Goal: Task Accomplishment & Management: Complete application form

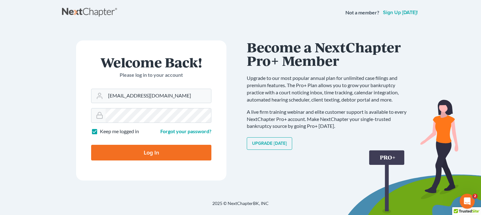
click at [143, 149] on input "Log In" at bounding box center [151, 153] width 120 height 16
type input "Thinking..."
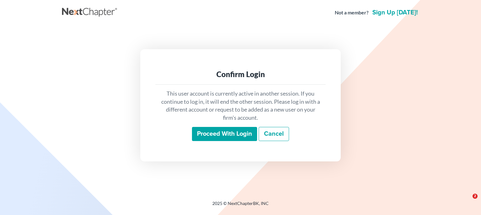
click at [227, 139] on input "Proceed with login" at bounding box center [224, 134] width 65 height 14
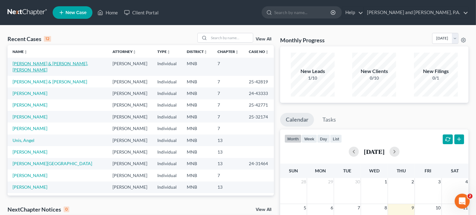
click at [37, 63] on link "Rawdah, Salim & Ghraizl, Ferial" at bounding box center [51, 67] width 76 height 12
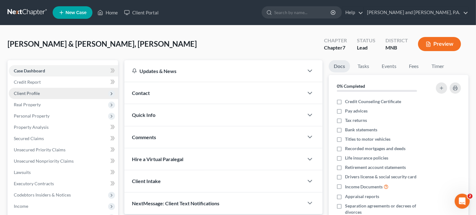
click at [32, 92] on span "Client Profile" at bounding box center [27, 93] width 26 height 5
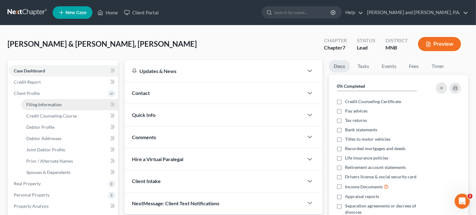
click at [45, 105] on span "Filing Information" at bounding box center [43, 104] width 35 height 5
select select "1"
select select "0"
select select "24"
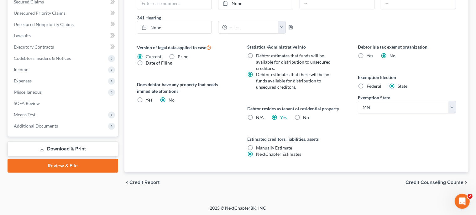
scroll to position [216, 0]
click at [430, 181] on span "Credit Counseling Course" at bounding box center [435, 182] width 58 height 5
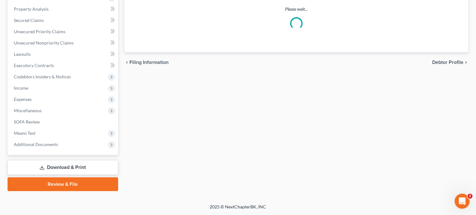
scroll to position [197, 0]
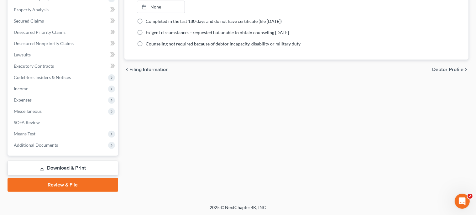
click at [146, 19] on label "Completed in the last 180 days and do not have certificate (file within 14 days)" at bounding box center [214, 21] width 136 height 6
click at [148, 19] on input "Completed in the last 180 days and do not have certificate (file within 14 days)" at bounding box center [150, 20] width 4 height 4
radio input "true"
radio input "false"
click at [157, 20] on link "None" at bounding box center [160, 18] width 47 height 12
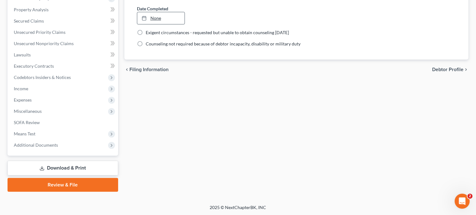
type input "10/9/2025"
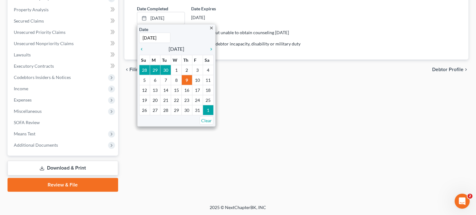
click at [285, 21] on div "Date Completed 10/9/2025 close Date 10/9/2025 Time 12:00 AM chevron_left Octobe…" at bounding box center [296, 14] width 325 height 19
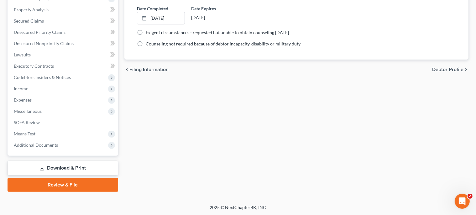
click at [371, 32] on div "Exigent circumstances - requested but unable to obtain counseling within 7 days" at bounding box center [296, 32] width 319 height 6
click at [447, 68] on span "Debtor Profile" at bounding box center [447, 69] width 31 height 5
select select "1"
select select "2"
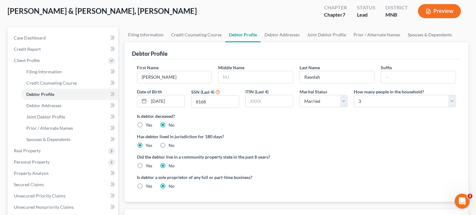
scroll to position [16, 0]
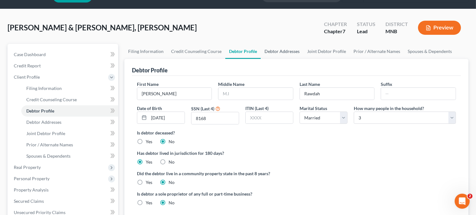
click at [273, 52] on link "Debtor Addresses" at bounding box center [282, 51] width 43 height 15
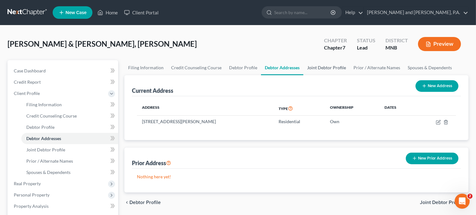
click at [314, 67] on link "Joint Debtor Profile" at bounding box center [326, 67] width 46 height 15
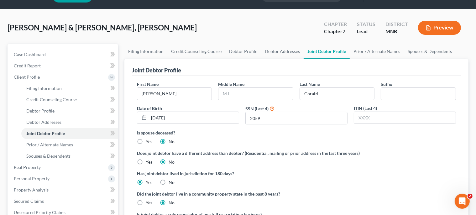
scroll to position [8, 0]
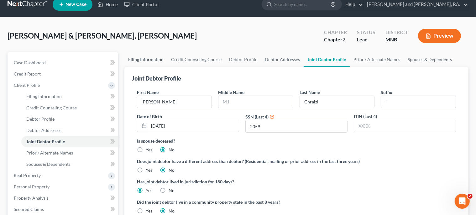
click at [132, 60] on link "Filing Information" at bounding box center [145, 59] width 43 height 15
select select "1"
select select "0"
select select "42"
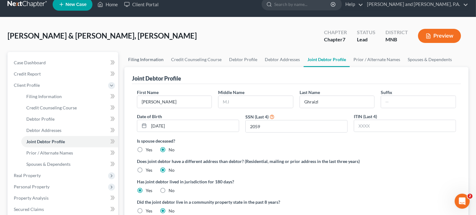
select select "0"
select select "24"
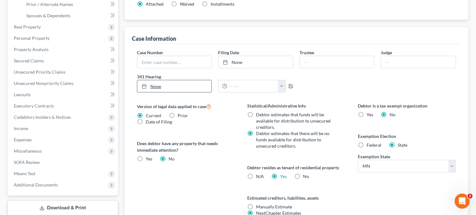
scroll to position [157, 0]
click at [303, 175] on label "No" at bounding box center [306, 176] width 6 height 6
click at [306, 175] on input "No" at bounding box center [308, 175] width 4 height 4
radio input "true"
radio input "false"
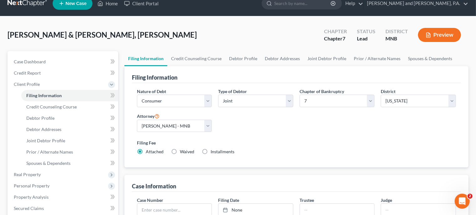
scroll to position [0, 0]
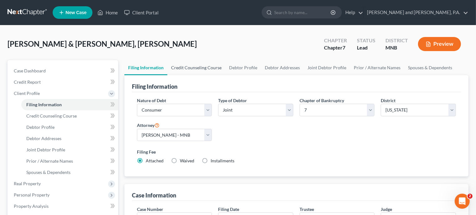
click at [189, 66] on link "Credit Counseling Course" at bounding box center [196, 67] width 58 height 15
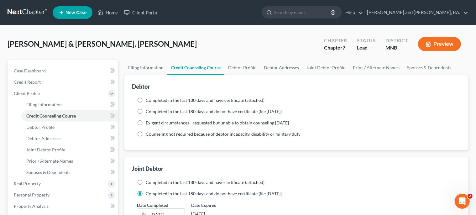
click at [146, 100] on label "Completed in the last 180 days and have certificate (attached)" at bounding box center [205, 100] width 119 height 6
click at [148, 100] on input "Completed in the last 180 days and have certificate (attached)" at bounding box center [150, 99] width 4 height 4
radio input "true"
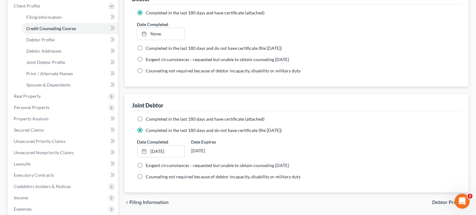
scroll to position [83, 0]
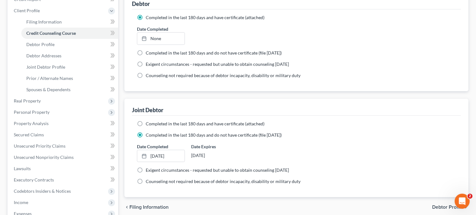
click at [146, 121] on label "Completed in the last 180 days and have certificate (attached)" at bounding box center [205, 124] width 119 height 6
click at [148, 121] on input "Completed in the last 180 days and have certificate (attached)" at bounding box center [150, 123] width 4 height 4
radio input "true"
radio input "false"
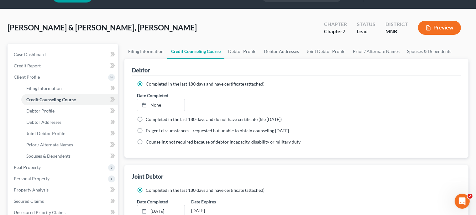
scroll to position [108, 0]
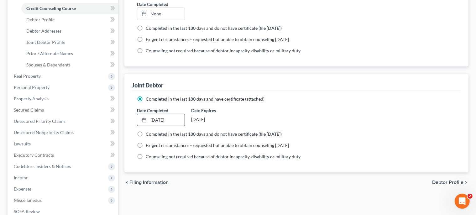
click at [176, 118] on link "10/9/2025" at bounding box center [160, 120] width 47 height 12
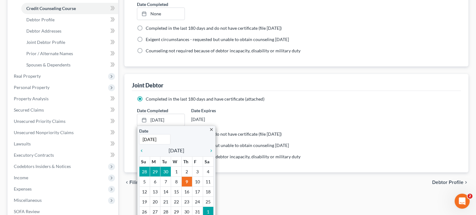
click at [313, 109] on div "Date Completed 10/9/2025 close Date 10/9/2025 Time 12:00 AM chevron_left Octobe…" at bounding box center [296, 116] width 325 height 19
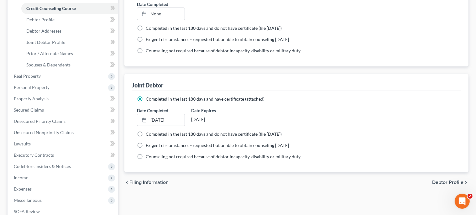
click at [146, 155] on label "Counseling not required because of debtor incapacity, disability or military du…" at bounding box center [223, 157] width 155 height 6
click at [148, 155] on input "Counseling not required because of debtor incapacity, disability or military du…" at bounding box center [150, 156] width 4 height 4
radio input "true"
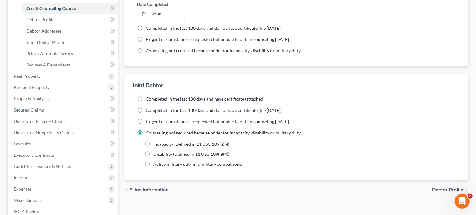
click at [146, 98] on label "Completed in the last 180 days and have certificate (attached)" at bounding box center [205, 99] width 119 height 6
click at [148, 98] on input "Completed in the last 180 days and have certificate (attached)" at bounding box center [150, 98] width 4 height 4
radio input "true"
radio input "false"
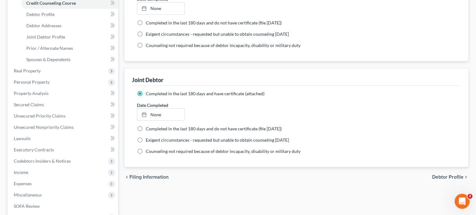
scroll to position [116, 0]
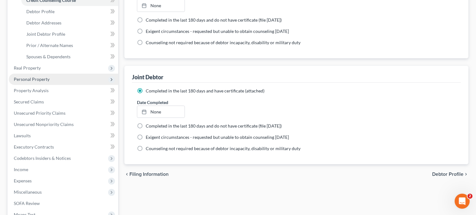
click at [27, 78] on span "Personal Property" at bounding box center [32, 78] width 36 height 5
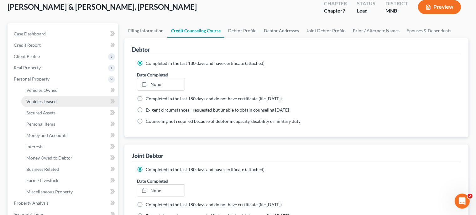
scroll to position [0, 0]
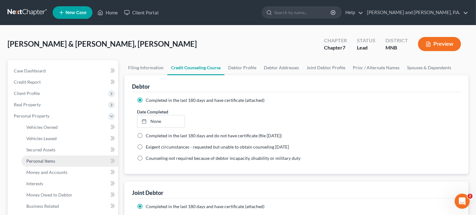
click at [38, 161] on span "Personal Items" at bounding box center [40, 160] width 29 height 5
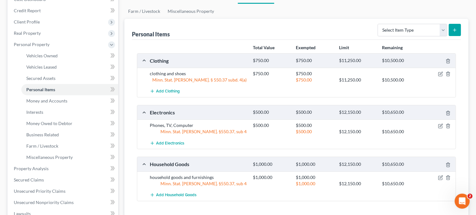
scroll to position [74, 0]
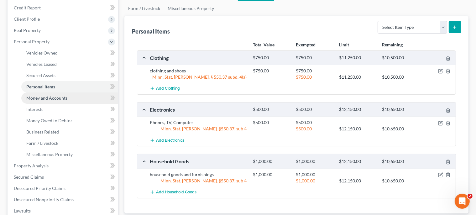
click at [43, 97] on span "Money and Accounts" at bounding box center [46, 97] width 41 height 5
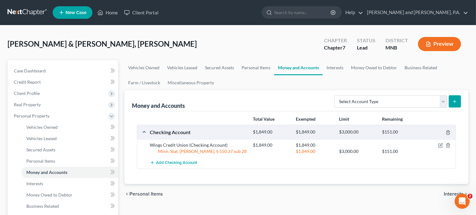
click at [455, 103] on icon "submit" at bounding box center [454, 101] width 5 height 5
click at [334, 95] on select "Select Account Type Brokerage Cash on Hand Certificates of Deposit Checking Acc…" at bounding box center [390, 101] width 113 height 13
select select "cash_on_hand"
click option "Cash on Hand" at bounding box center [0, 0] width 0 height 0
click at [455, 101] on icon "submit" at bounding box center [454, 101] width 5 height 5
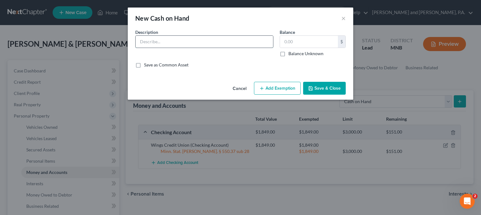
click at [162, 41] on input "text" at bounding box center [205, 42] width 138 height 12
type input "cash and coin on hand"
type input "50.00"
click at [278, 92] on button "Add Exemption" at bounding box center [277, 88] width 47 height 13
select select "2"
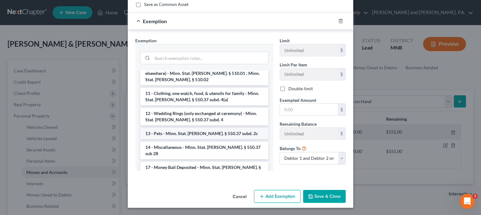
scroll to position [71, 0]
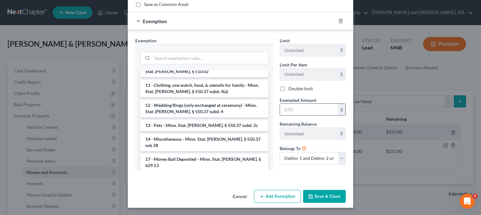
click at [291, 109] on input "text" at bounding box center [309, 110] width 58 height 12
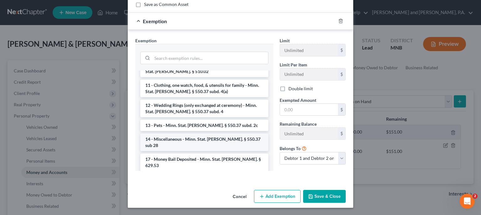
click at [199, 134] on li "14 - Miscellaneous - Minn. Stat. Ann. § 550.37 sub 28" at bounding box center [204, 143] width 128 height 18
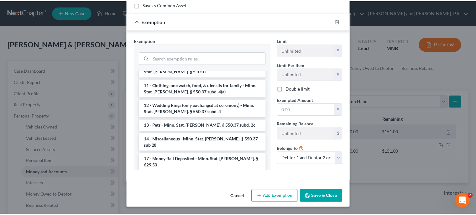
scroll to position [54, 0]
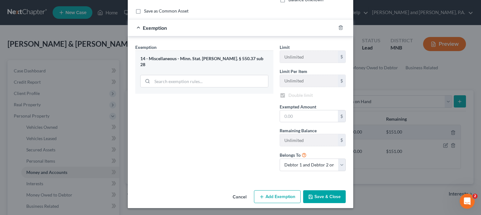
checkbox input "true"
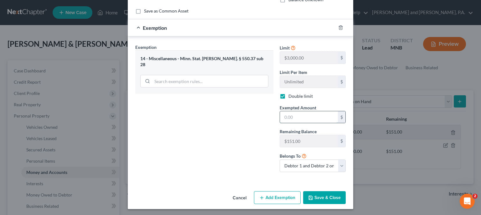
click at [290, 115] on input "text" at bounding box center [309, 117] width 58 height 12
type input "50"
click at [316, 196] on button "Save & Close" at bounding box center [324, 197] width 43 height 13
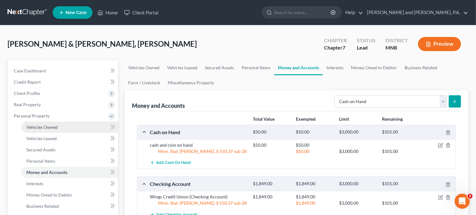
click at [39, 127] on span "Vehicles Owned" at bounding box center [41, 126] width 31 height 5
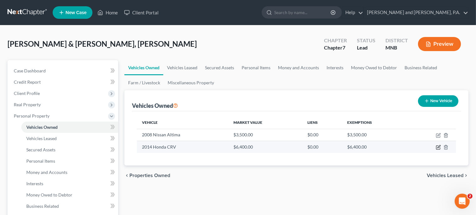
click at [438, 147] on icon "button" at bounding box center [438, 147] width 5 height 5
select select "0"
select select "12"
select select "2"
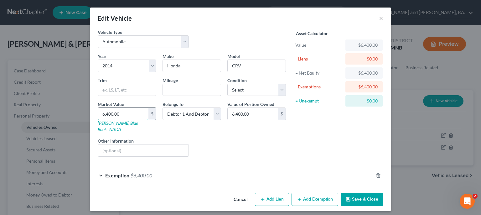
click at [107, 115] on input "6,400.00" at bounding box center [123, 114] width 50 height 12
click at [109, 113] on input "6,400.00" at bounding box center [123, 114] width 50 height 12
drag, startPoint x: 362, startPoint y: 38, endPoint x: 365, endPoint y: 41, distance: 3.8
click at [364, 41] on div "Asset Calculator Value $6,400.00 - Liens $0.00 = Net Equity $6,400.00 - Exempti…" at bounding box center [337, 68] width 91 height 79
click at [358, 193] on button "Save & Close" at bounding box center [362, 199] width 43 height 13
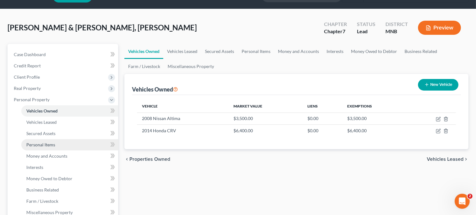
scroll to position [33, 0]
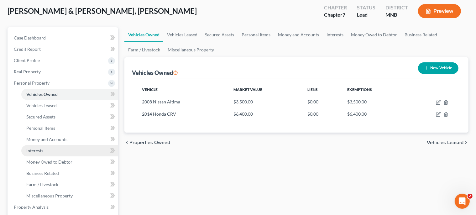
click at [34, 151] on span "Interests" at bounding box center [34, 150] width 17 height 5
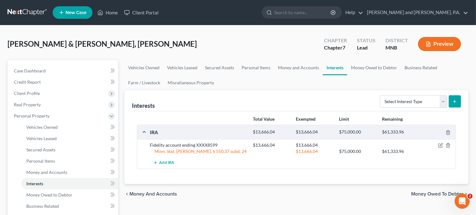
scroll to position [50, 0]
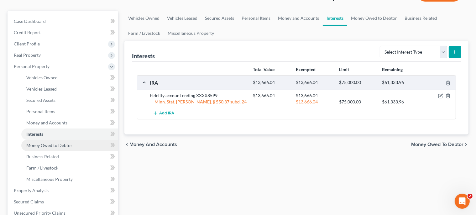
click at [63, 145] on span "Money Owed to Debtor" at bounding box center [49, 145] width 46 height 5
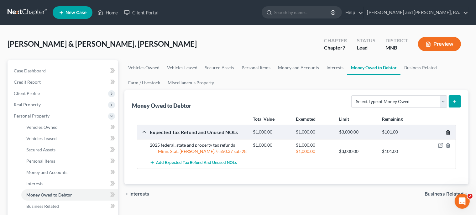
click at [449, 132] on icon "button" at bounding box center [448, 132] width 5 height 5
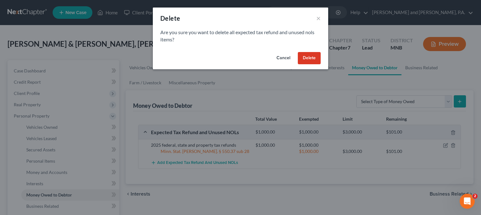
click at [313, 57] on button "Delete" at bounding box center [309, 58] width 23 height 13
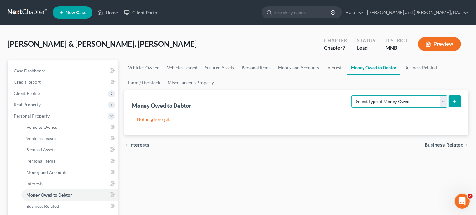
click at [351, 95] on select "Select Type of Money Owed Accounts Receivable Alimony Child Support Claims Agai…" at bounding box center [399, 101] width 96 height 13
select select "expected_tax_refund"
click option "Expected Tax Refund and Unused NOLs" at bounding box center [0, 0] width 0 height 0
click at [454, 101] on icon "submit" at bounding box center [454, 101] width 5 height 5
select select "0"
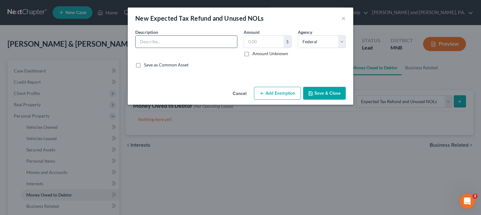
click at [169, 45] on input "text" at bounding box center [187, 42] width 102 height 12
click at [142, 43] on input "State income tax refund" at bounding box center [187, 42] width 102 height 12
type input "2025 state income tax refund"
click at [256, 42] on input "text" at bounding box center [264, 42] width 40 height 12
type input "300"
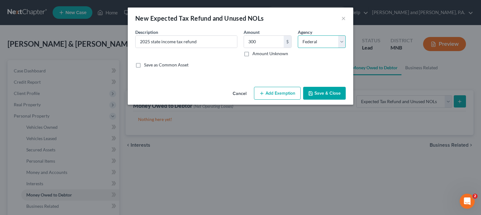
click at [298, 35] on select "Select Federal State Local" at bounding box center [322, 41] width 48 height 13
select select "1"
click option "State" at bounding box center [0, 0] width 0 height 0
click at [318, 93] on button "Save & Close" at bounding box center [324, 93] width 43 height 13
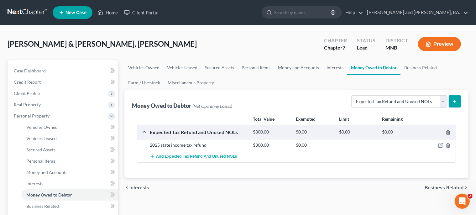
click at [457, 102] on icon "submit" at bounding box center [454, 101] width 5 height 5
select select "0"
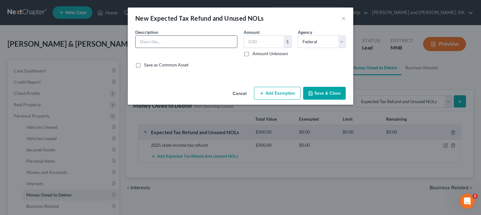
click at [204, 44] on input "text" at bounding box center [187, 42] width 102 height 12
type input "2025 tax refund"
click at [270, 42] on input "text" at bounding box center [264, 42] width 40 height 12
type input "500"
click at [323, 95] on button "Save & Close" at bounding box center [324, 93] width 43 height 13
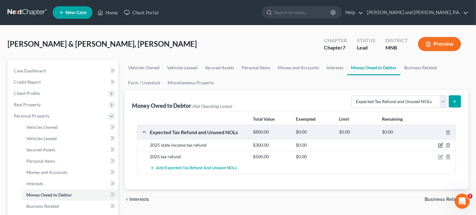
click at [440, 145] on icon "button" at bounding box center [440, 145] width 5 height 5
select select "1"
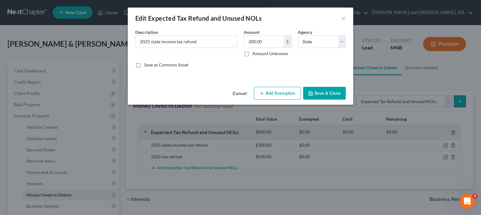
click at [278, 92] on button "Add Exemption" at bounding box center [277, 93] width 47 height 13
select select "2"
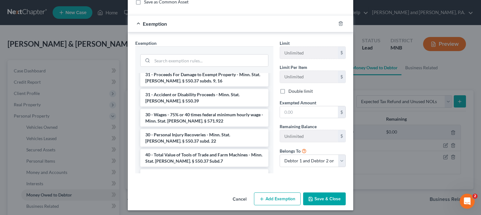
scroll to position [141, 0]
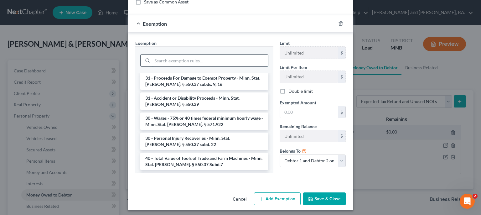
click at [168, 59] on input "search" at bounding box center [210, 61] width 116 height 12
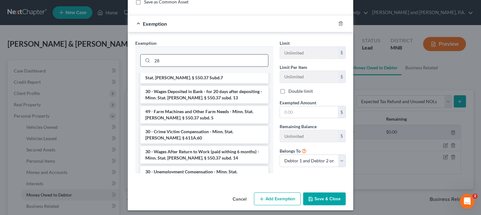
scroll to position [60, 0]
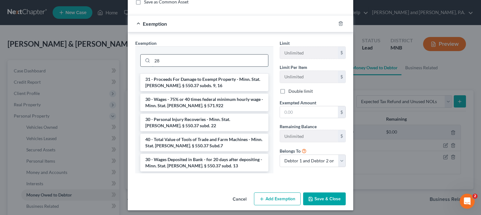
drag, startPoint x: 159, startPoint y: 61, endPoint x: 144, endPoint y: 62, distance: 15.7
click at [152, 62] on input "28" at bounding box center [210, 61] width 116 height 12
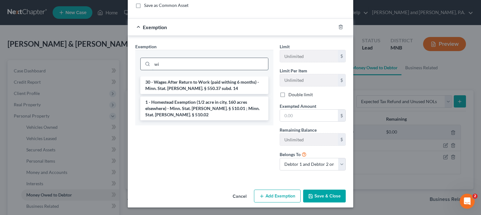
scroll to position [59, 0]
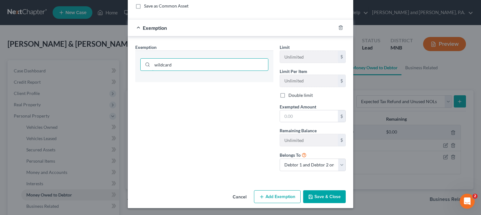
type input "wildcard"
click at [156, 124] on div "Exemption Set must be selected for CA. Exemption * wildcard" at bounding box center [204, 110] width 145 height 132
click at [145, 64] on icon at bounding box center [147, 64] width 5 height 5
drag, startPoint x: 172, startPoint y: 64, endPoint x: 108, endPoint y: 63, distance: 64.0
click at [152, 63] on input "wildcard" at bounding box center [210, 65] width 116 height 12
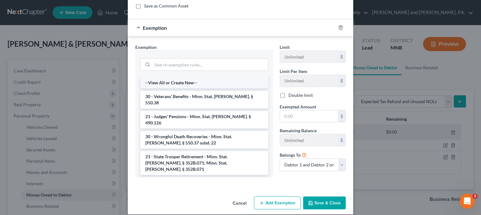
click at [185, 83] on li "--View All or Create New--" at bounding box center [204, 82] width 128 height 11
select select "25"
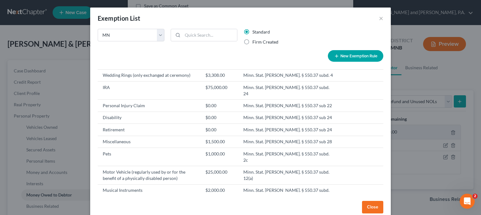
scroll to position [521, 0]
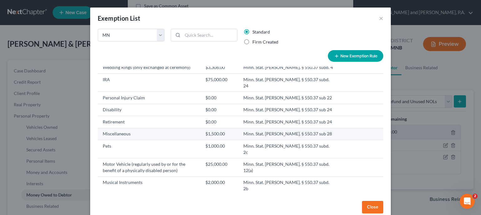
click at [227, 128] on td "$1,500.00" at bounding box center [220, 134] width 38 height 12
click at [161, 128] on td "Miscellaneous" at bounding box center [149, 134] width 103 height 12
click at [373, 207] on button "Close" at bounding box center [372, 207] width 21 height 13
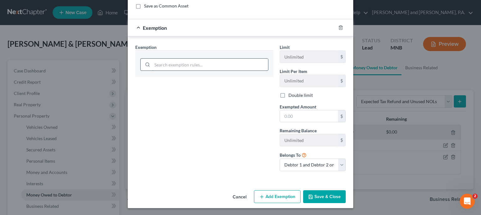
click at [176, 66] on input "search" at bounding box center [210, 65] width 116 height 12
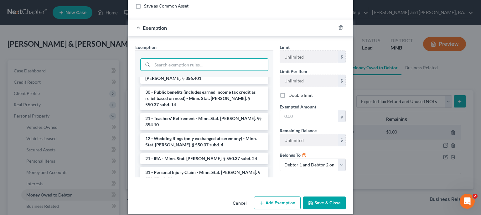
scroll to position [648, 0]
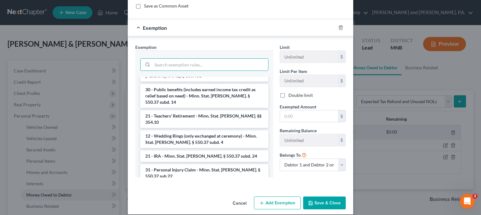
checkbox input "true"
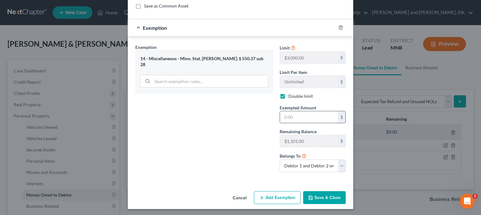
click at [292, 118] on input "text" at bounding box center [309, 117] width 58 height 12
type input "500"
click at [324, 198] on button "Save & Close" at bounding box center [324, 197] width 43 height 13
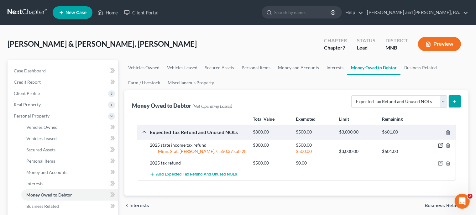
click at [441, 145] on icon "button" at bounding box center [441, 145] width 3 height 3
select select "1"
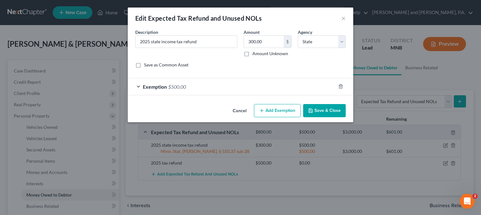
click at [140, 86] on div "Exemption $500.00" at bounding box center [232, 86] width 208 height 17
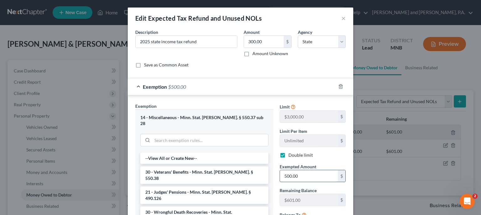
click at [285, 176] on input "500.00" at bounding box center [309, 176] width 58 height 12
click at [287, 173] on input "500.00" at bounding box center [309, 176] width 58 height 12
click at [285, 176] on input "500.00" at bounding box center [309, 176] width 58 height 12
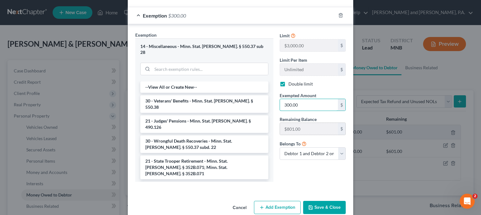
scroll to position [76, 0]
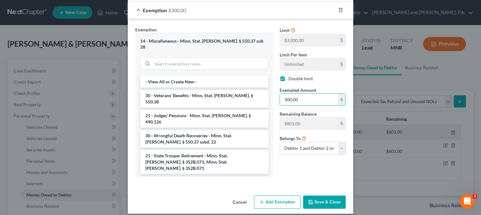
type input "300.00"
click at [314, 199] on button "Save & Close" at bounding box center [324, 202] width 43 height 13
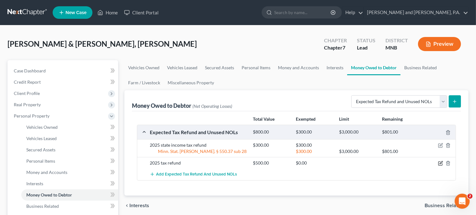
click at [441, 164] on icon "button" at bounding box center [440, 163] width 5 height 5
select select "0"
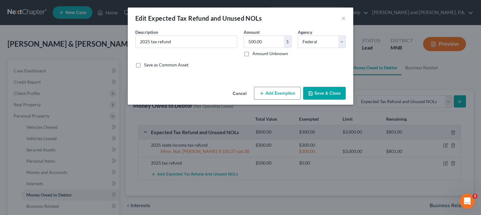
click at [276, 93] on button "Add Exemption" at bounding box center [277, 93] width 47 height 13
select select "2"
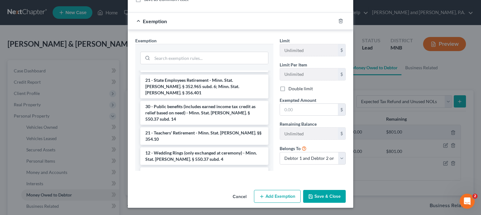
scroll to position [632, 0]
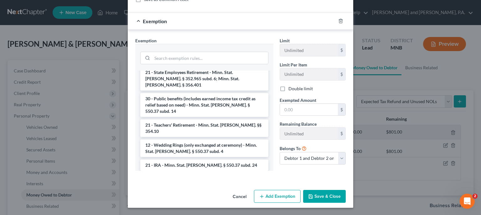
checkbox input "true"
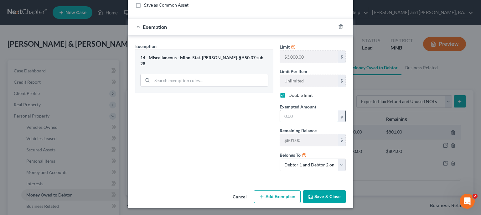
click at [287, 116] on input "text" at bounding box center [309, 116] width 58 height 12
type input "500"
click at [331, 195] on button "Save & Close" at bounding box center [324, 196] width 43 height 13
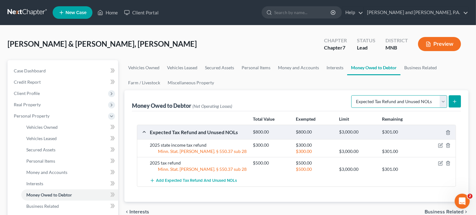
click at [351, 95] on select "Select Type of Money Owed Accounts Receivable Alimony Child Support Claims Agai…" at bounding box center [399, 101] width 96 height 13
click option "Expected Tax Refund and Unused NOLs" at bounding box center [0, 0] width 0 height 0
click at [458, 99] on button "submit" at bounding box center [455, 101] width 12 height 12
click at [455, 102] on line "submit" at bounding box center [455, 102] width 3 height 0
click at [171, 180] on span "Add Expected Tax Refund and Unused NOLs" at bounding box center [196, 180] width 81 height 5
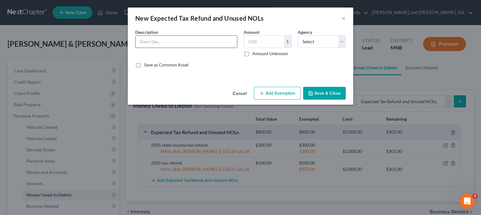
click at [159, 42] on input "text" at bounding box center [187, 42] width 102 height 12
type input "property tax refund"
click at [260, 40] on input "text" at bounding box center [264, 42] width 40 height 12
type input "700"
click at [269, 95] on button "Add Exemption" at bounding box center [277, 93] width 47 height 13
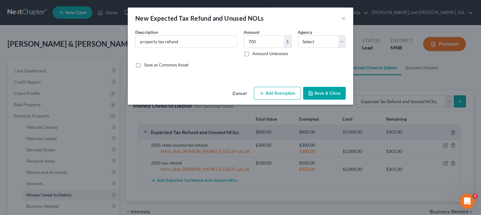
select select "2"
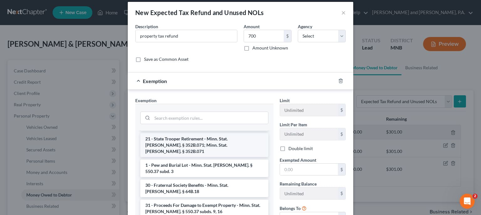
scroll to position [8, 0]
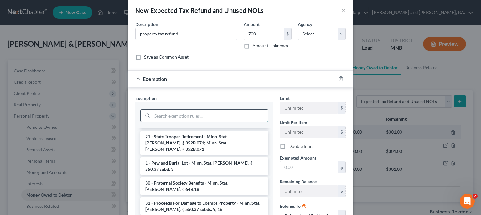
click at [158, 117] on input "search" at bounding box center [210, 116] width 116 height 12
click at [145, 114] on icon at bounding box center [147, 115] width 5 height 5
drag, startPoint x: 162, startPoint y: 114, endPoint x: 149, endPoint y: 116, distance: 13.5
click at [154, 116] on input "14" at bounding box center [210, 116] width 116 height 12
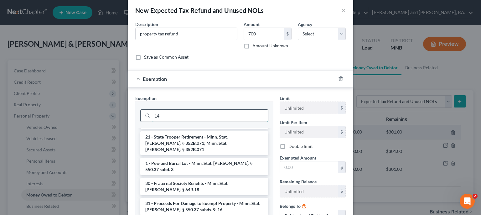
type input "1"
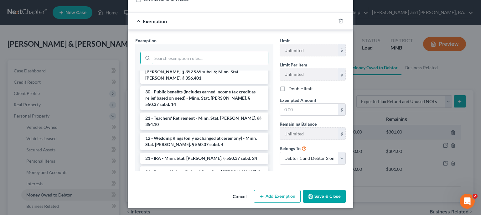
scroll to position [607, 0]
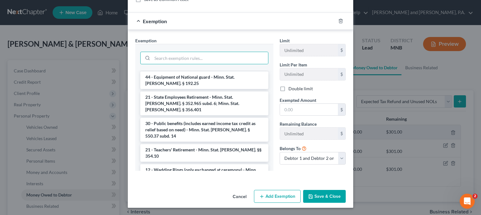
checkbox input "true"
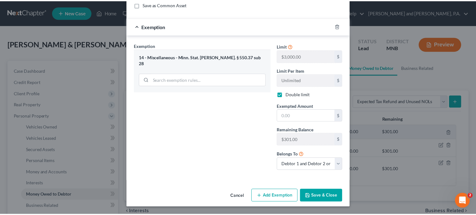
scroll to position [60, 0]
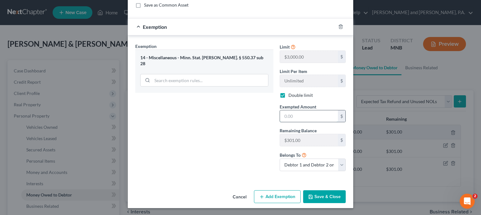
click at [286, 116] on input "text" at bounding box center [309, 116] width 58 height 12
type input "700"
click at [315, 195] on button "Save & Close" at bounding box center [324, 196] width 43 height 13
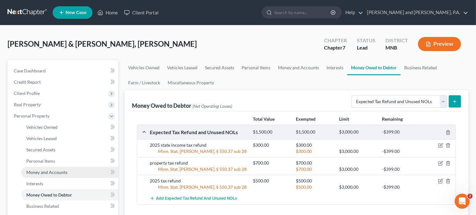
click at [41, 173] on span "Money and Accounts" at bounding box center [46, 172] width 41 height 5
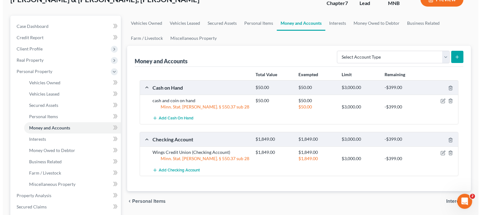
scroll to position [83, 0]
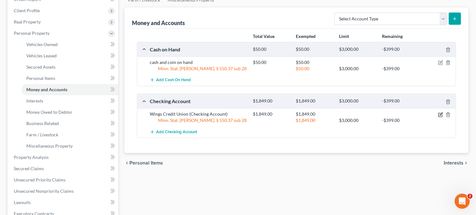
click at [441, 115] on icon "button" at bounding box center [440, 114] width 5 height 5
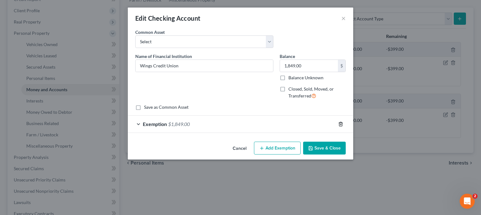
click at [341, 124] on line "button" at bounding box center [341, 124] width 0 height 1
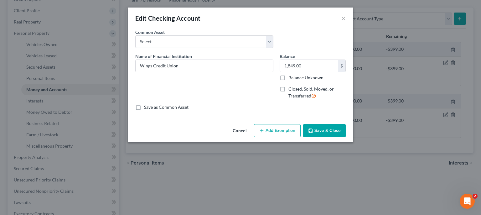
click at [276, 132] on button "Add Exemption" at bounding box center [277, 130] width 47 height 13
select select "2"
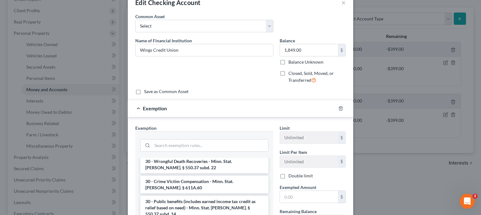
scroll to position [553, 0]
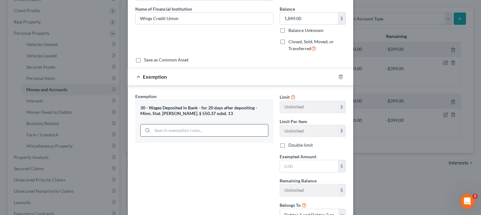
scroll to position [55, 0]
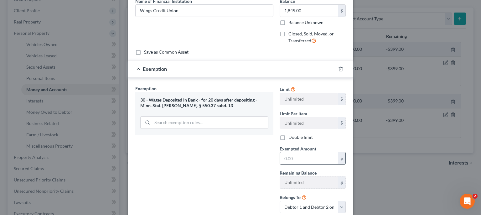
click at [292, 158] on input "text" at bounding box center [309, 158] width 58 height 12
click at [288, 156] on input "text" at bounding box center [309, 158] width 58 height 12
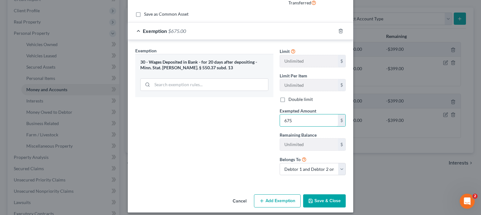
scroll to position [97, 0]
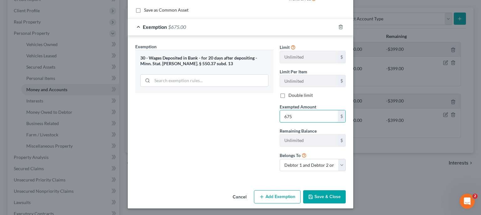
type input "675"
click at [273, 197] on button "Add Exemption" at bounding box center [277, 196] width 47 height 13
select select "2"
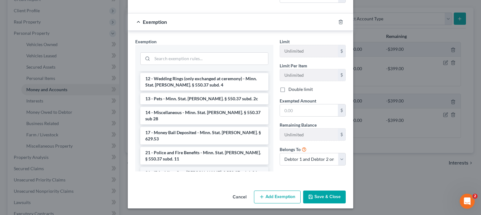
scroll to position [118, 0]
click at [164, 107] on li "14 - Miscellaneous - Minn. Stat. Ann. § 550.37 sub 28" at bounding box center [204, 116] width 128 height 18
checkbox input "true"
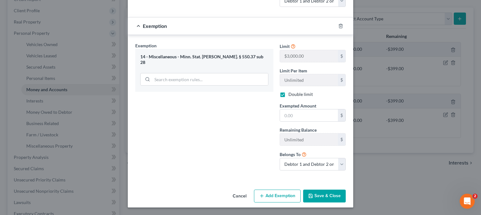
scroll to position [260, 0]
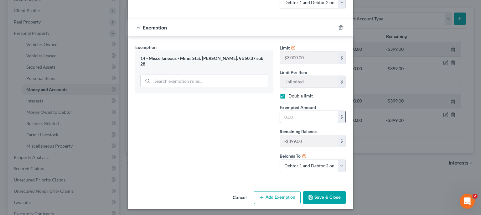
click at [293, 114] on input "text" at bounding box center [309, 117] width 58 height 12
type input "225"
click at [319, 196] on button "Save & Close" at bounding box center [324, 197] width 43 height 13
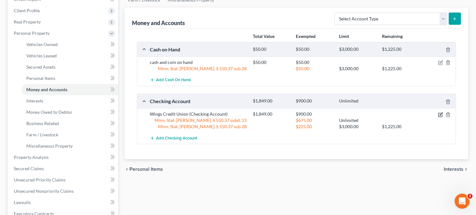
click at [441, 114] on icon "button" at bounding box center [441, 114] width 3 height 3
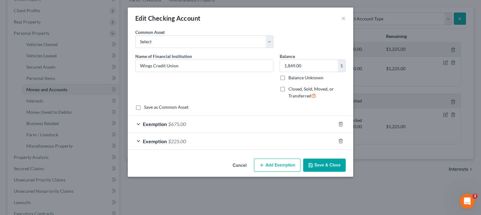
click at [275, 166] on button "Add Exemption" at bounding box center [277, 165] width 47 height 13
select select "2"
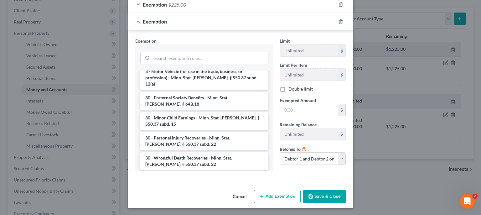
scroll to position [466, 0]
click at [167, 191] on li "30 - Public benefits (includes earned income tax credit as relief based on need…" at bounding box center [204, 203] width 128 height 24
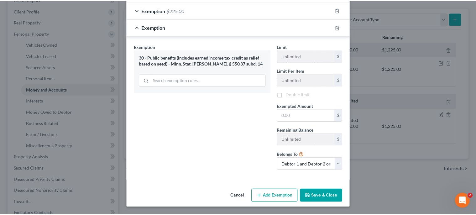
scroll to position [130, 0]
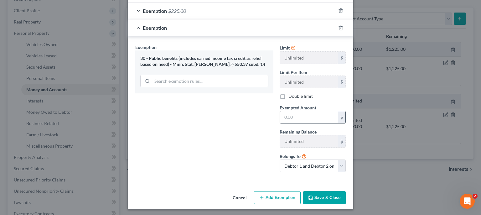
click at [296, 112] on input "text" at bounding box center [309, 117] width 58 height 12
type input "948"
click at [328, 195] on button "Save & Close" at bounding box center [324, 197] width 43 height 13
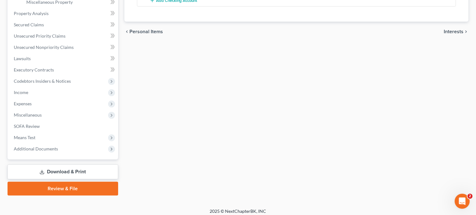
scroll to position [230, 0]
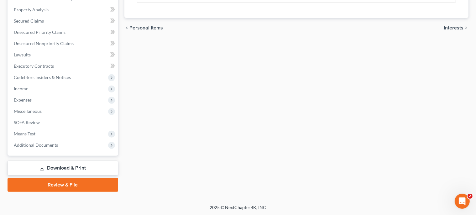
click at [78, 165] on link "Download & Print" at bounding box center [63, 168] width 111 height 15
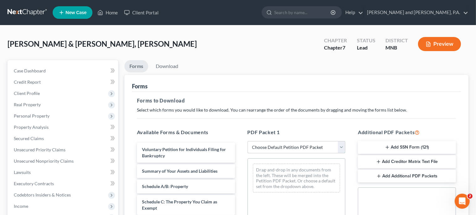
click at [248, 141] on select "Choose Default Petition PDF Packet Complete Bankruptcy Petition (all forms and …" at bounding box center [297, 147] width 98 height 13
select select "0"
click option "Complete Bankruptcy Petition (all forms and schedules)" at bounding box center [0, 0] width 0 height 0
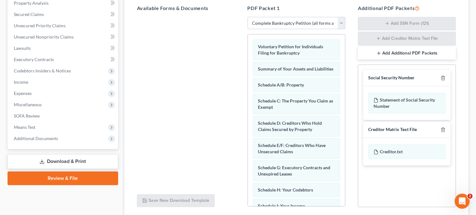
scroll to position [172, 0]
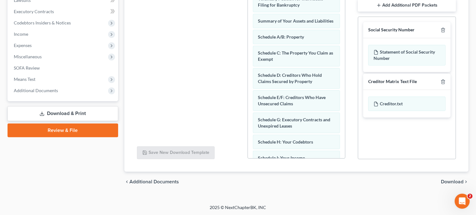
click at [453, 181] on span "Download" at bounding box center [452, 181] width 23 height 5
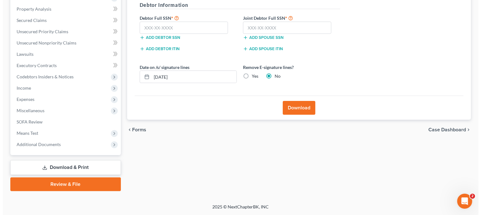
scroll to position [118, 0]
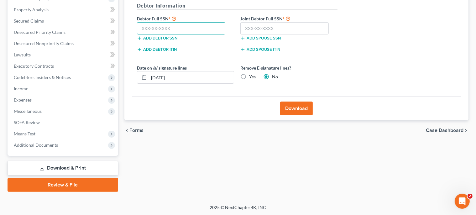
click at [166, 28] on input "text" at bounding box center [181, 28] width 89 height 13
type input "210-46-8168"
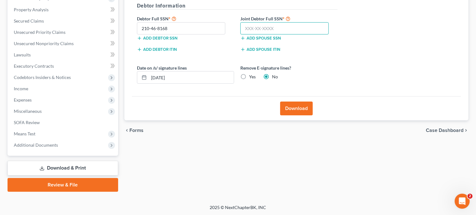
click at [253, 26] on input "text" at bounding box center [284, 28] width 89 height 13
type input "614-15-2059"
click at [292, 107] on button "Download" at bounding box center [296, 109] width 33 height 14
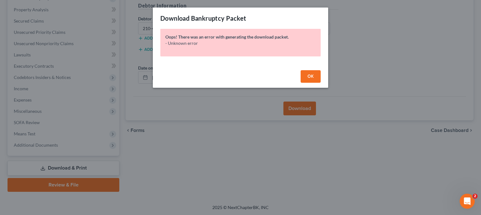
click at [309, 74] on button "OK" at bounding box center [311, 76] width 20 height 13
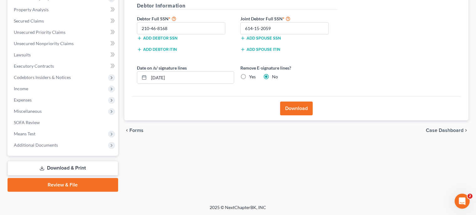
click at [300, 108] on button "Download" at bounding box center [296, 109] width 33 height 14
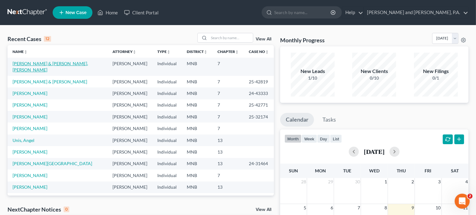
click at [34, 64] on link "[PERSON_NAME] & [PERSON_NAME], [PERSON_NAME]" at bounding box center [51, 67] width 76 height 12
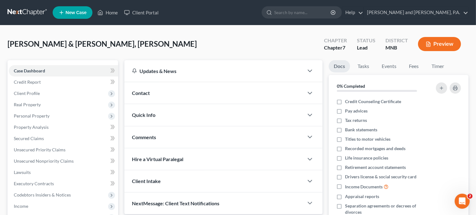
scroll to position [118, 0]
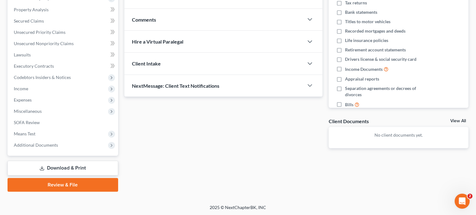
click at [64, 170] on link "Download & Print" at bounding box center [63, 168] width 111 height 15
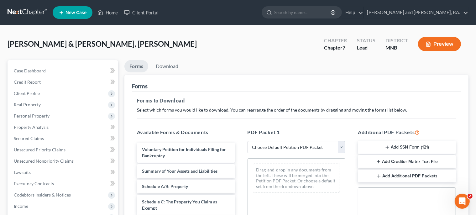
click at [248, 141] on select "Choose Default Petition PDF Packet Complete Bankruptcy Petition (all forms and …" at bounding box center [297, 147] width 98 height 13
select select "0"
click option "Complete Bankruptcy Petition (all forms and schedules)" at bounding box center [0, 0] width 0 height 0
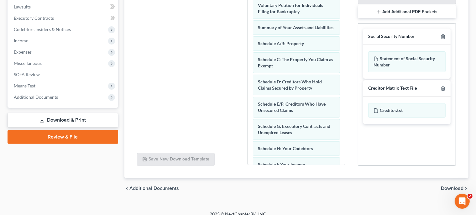
scroll to position [172, 0]
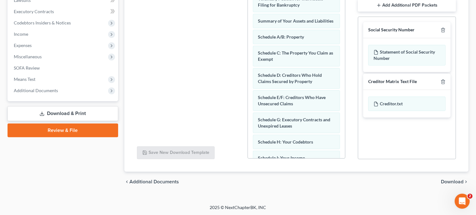
click at [456, 181] on span "Download" at bounding box center [452, 181] width 23 height 5
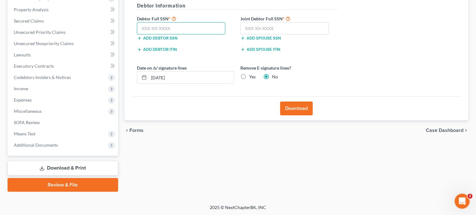
click at [147, 25] on input "text" at bounding box center [181, 28] width 89 height 13
type input "210-46-8168"
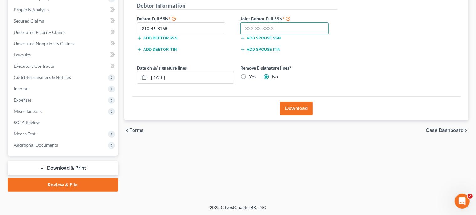
click at [254, 23] on input "text" at bounding box center [284, 28] width 89 height 13
type input "614-15-2059"
click at [296, 107] on button "Download" at bounding box center [296, 109] width 33 height 14
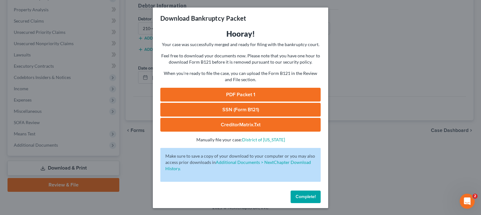
click at [239, 96] on link "PDF Packet 1" at bounding box center [240, 95] width 160 height 14
